Goal: Task Accomplishment & Management: Manage account settings

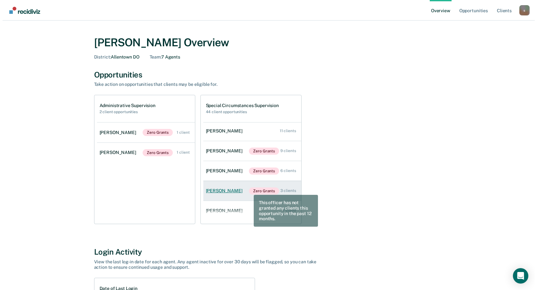
scroll to position [26, 0]
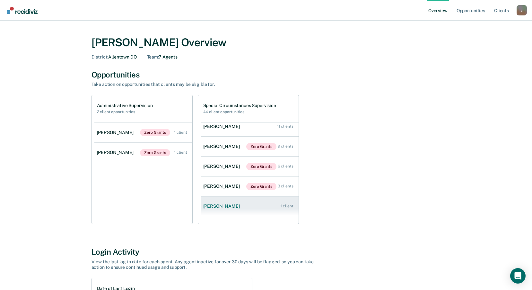
click at [222, 205] on div "[PERSON_NAME]" at bounding box center [222, 205] width 39 height 5
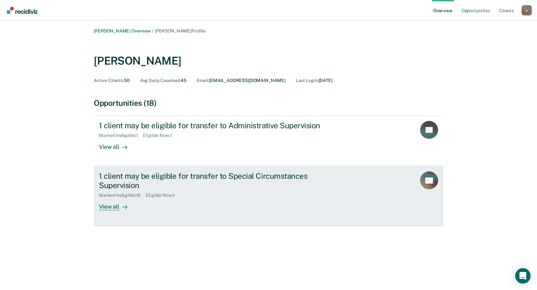
click at [116, 208] on div "View all" at bounding box center [117, 204] width 36 height 13
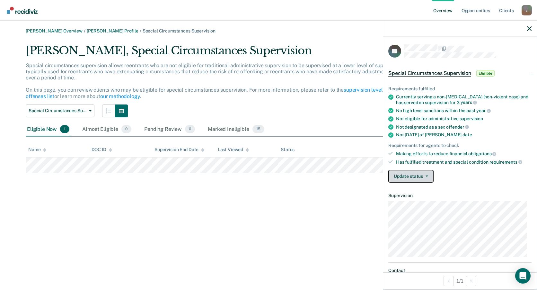
click at [429, 175] on button "Update status" at bounding box center [410, 176] width 45 height 13
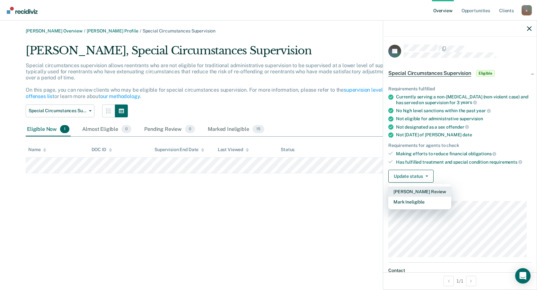
click at [423, 191] on button "[PERSON_NAME] Review" at bounding box center [419, 191] width 63 height 10
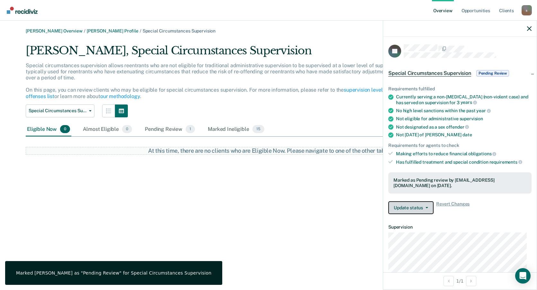
click at [428, 207] on button "Update status" at bounding box center [410, 207] width 45 height 13
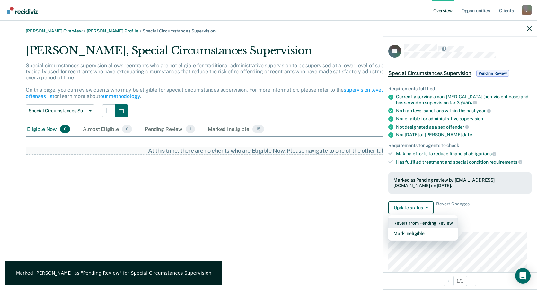
click at [414, 222] on button "Revert from Pending Review" at bounding box center [422, 223] width 69 height 10
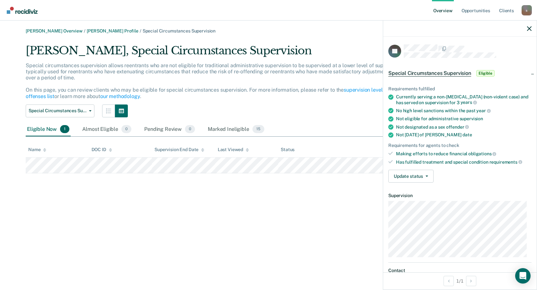
click at [37, 130] on div "Eligible Now 1" at bounding box center [48, 129] width 45 height 14
click at [88, 111] on button "Special Circumstances Supervision" at bounding box center [60, 110] width 69 height 13
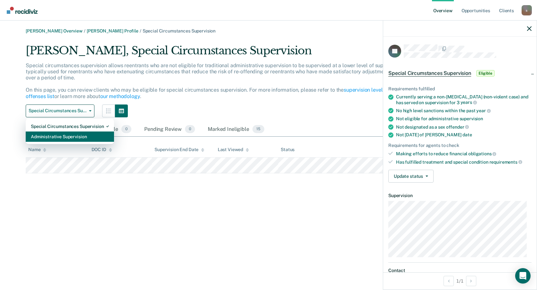
click at [66, 137] on div "Administrative Supervision" at bounding box center [70, 136] width 78 height 10
